Goal: Task Accomplishment & Management: Use online tool/utility

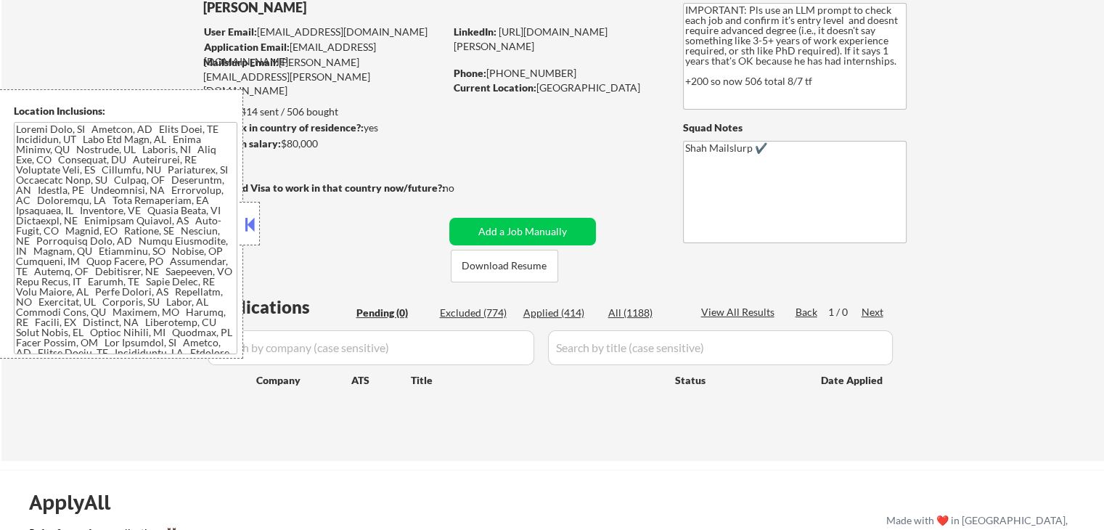
scroll to position [145, 0]
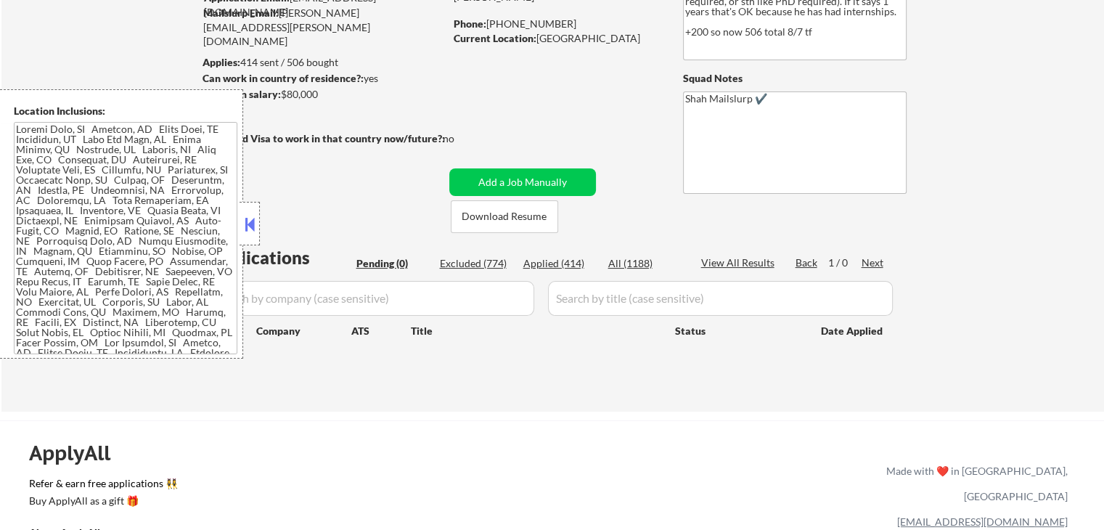
drag, startPoint x: 244, startPoint y: 227, endPoint x: 476, endPoint y: 252, distance: 233.7
click at [245, 225] on button at bounding box center [250, 224] width 16 height 22
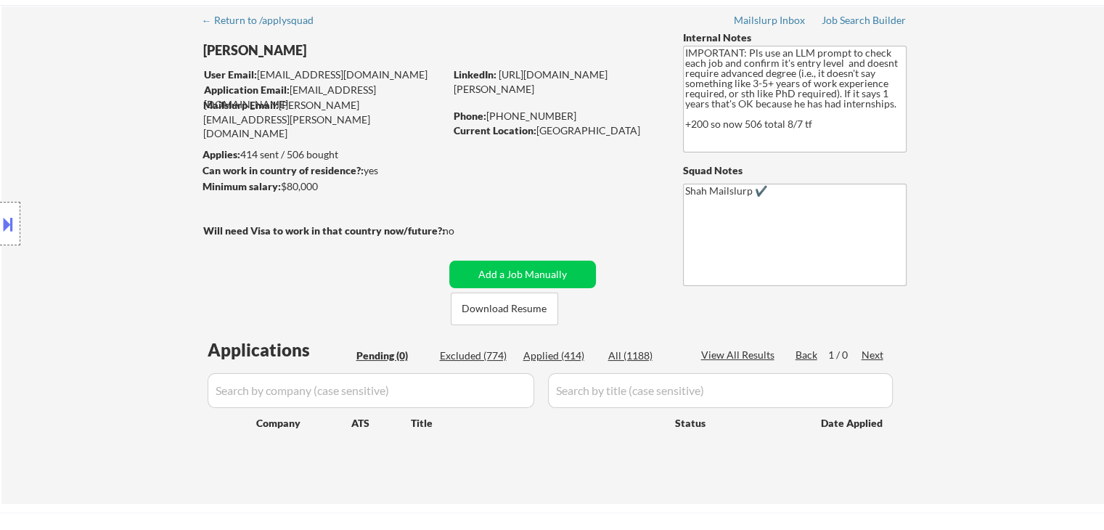
scroll to position [0, 0]
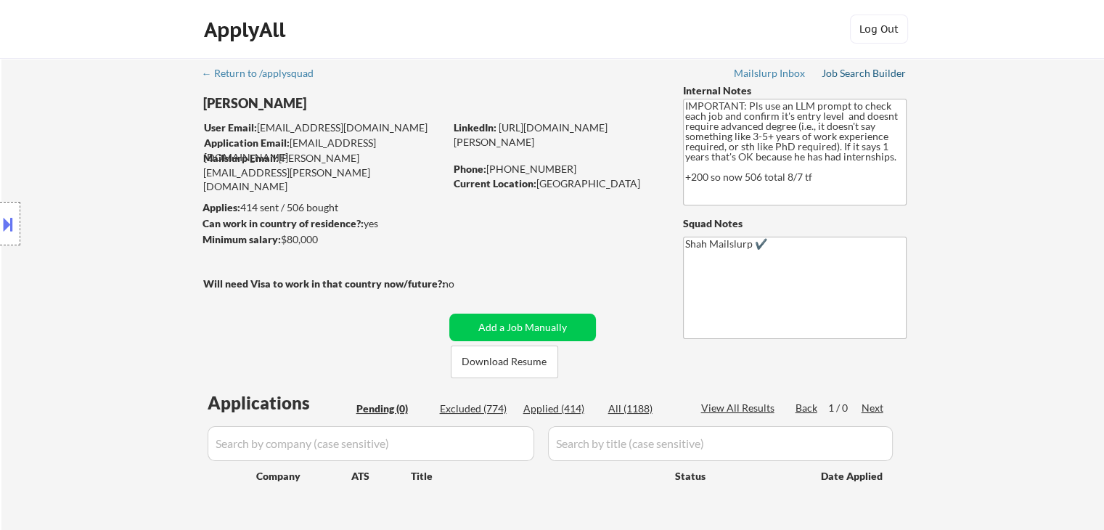
click at [865, 76] on div "Job Search Builder" at bounding box center [864, 73] width 85 height 10
select select ""pending""
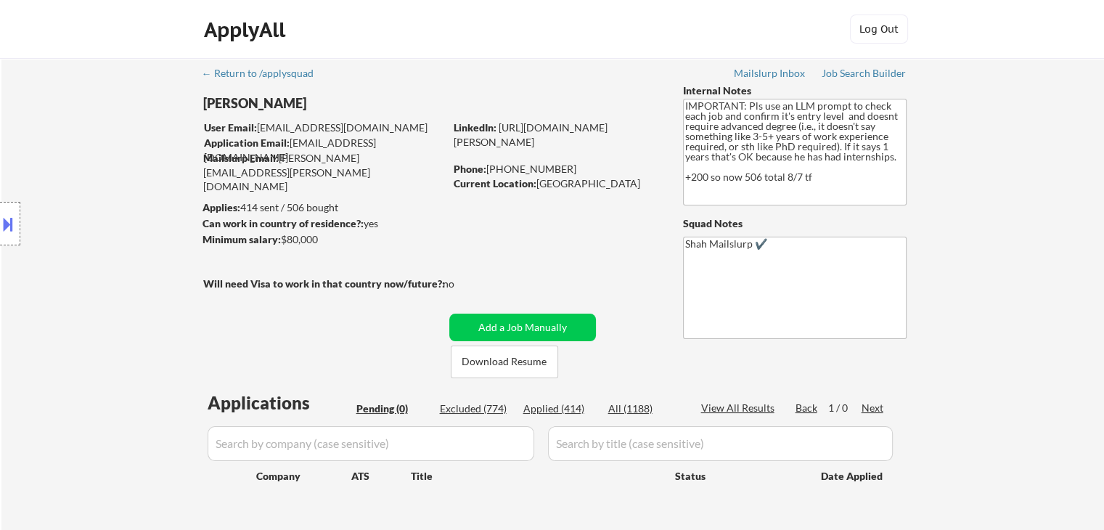
select select ""pending""
click at [151, 224] on div "Location Inclusions:" at bounding box center [130, 223] width 260 height 269
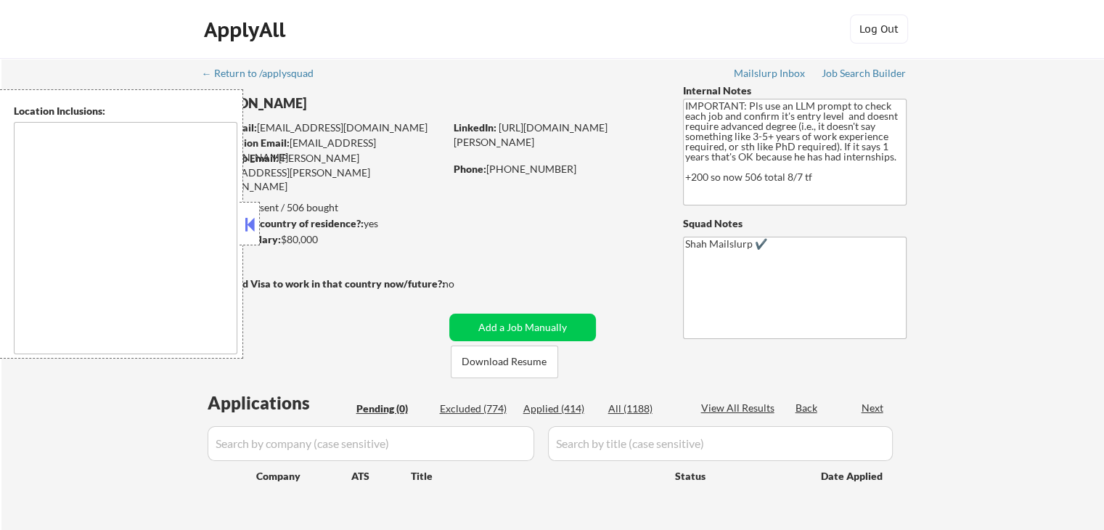
click at [250, 225] on button at bounding box center [250, 224] width 16 height 22
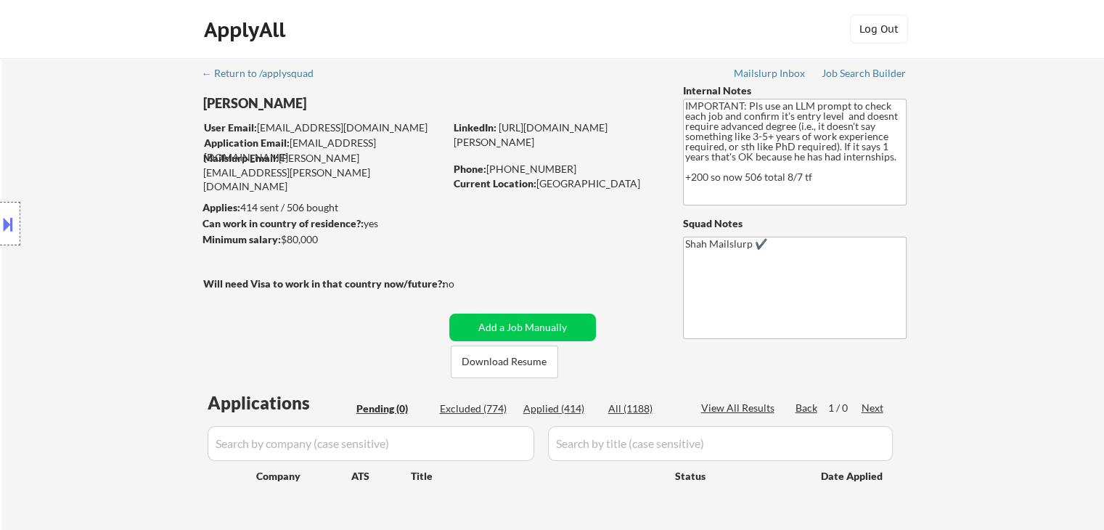
click at [1067, 181] on div "← Return to /applysquad Mailslurp Inbox Job Search Builder [PERSON_NAME] User E…" at bounding box center [552, 307] width 1103 height 499
